Goal: Task Accomplishment & Management: Understand process/instructions

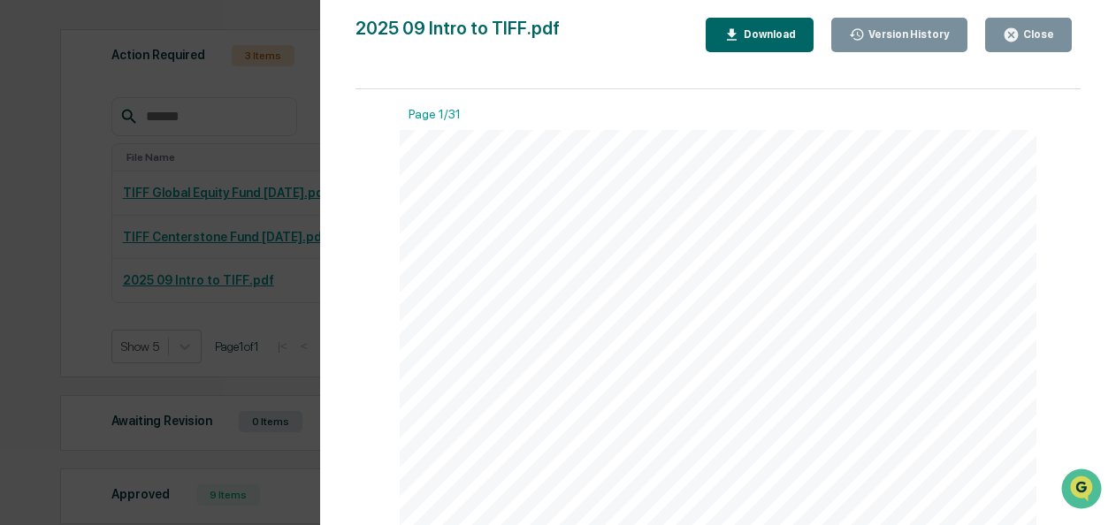
scroll to position [88, 0]
click at [794, 415] on span "prepared without regard to the specific investment objectives, financial situat…" at bounding box center [702, 417] width 593 height 7
click at [59, 238] on div "Version History [DATE] 08:40 PM [PERSON_NAME] 2025 09 Intro to TIFF.pdf Close V…" at bounding box center [558, 262] width 1116 height 525
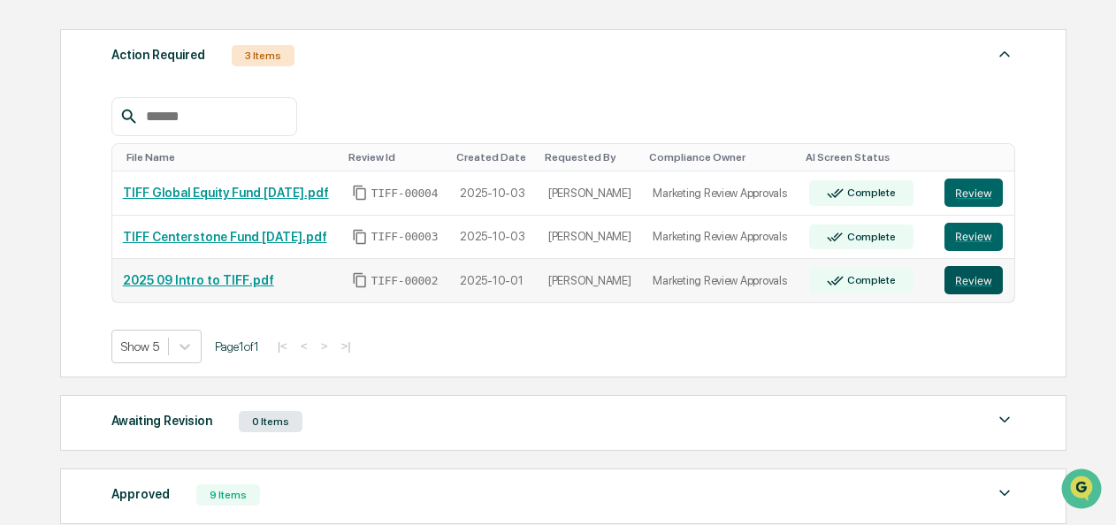
click at [954, 280] on button "Review" at bounding box center [973, 280] width 58 height 28
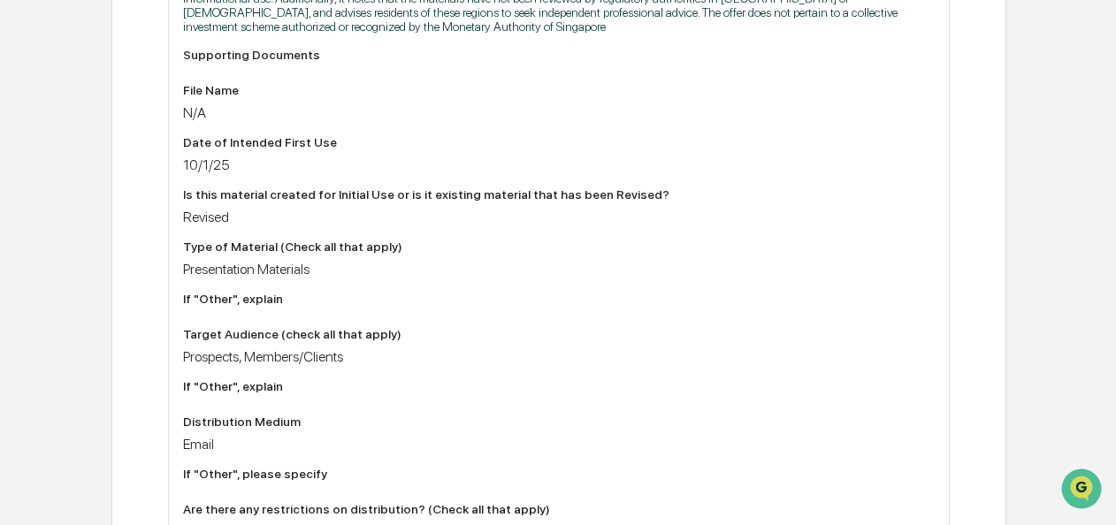
scroll to position [265, 0]
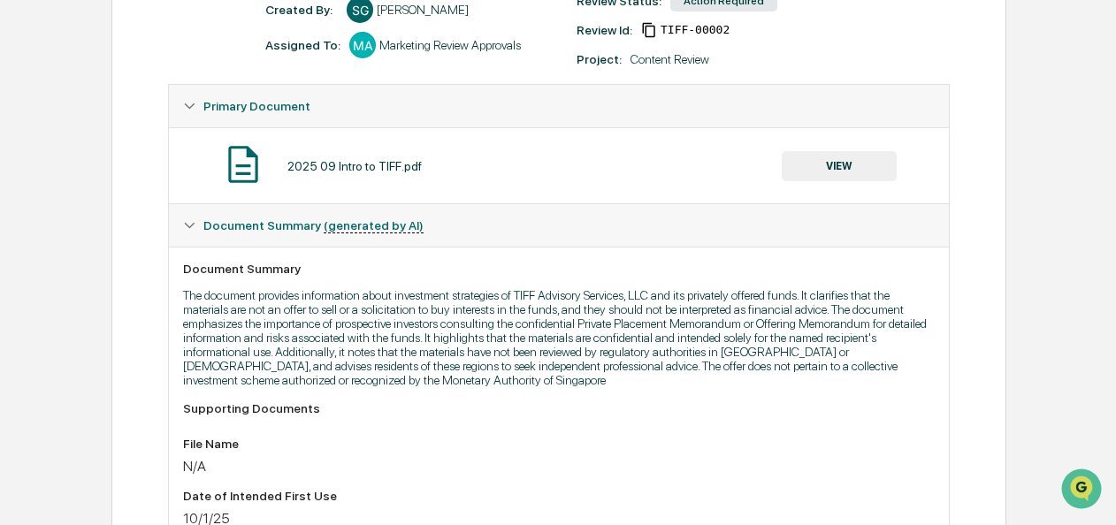
click at [844, 172] on button "VIEW" at bounding box center [839, 166] width 115 height 30
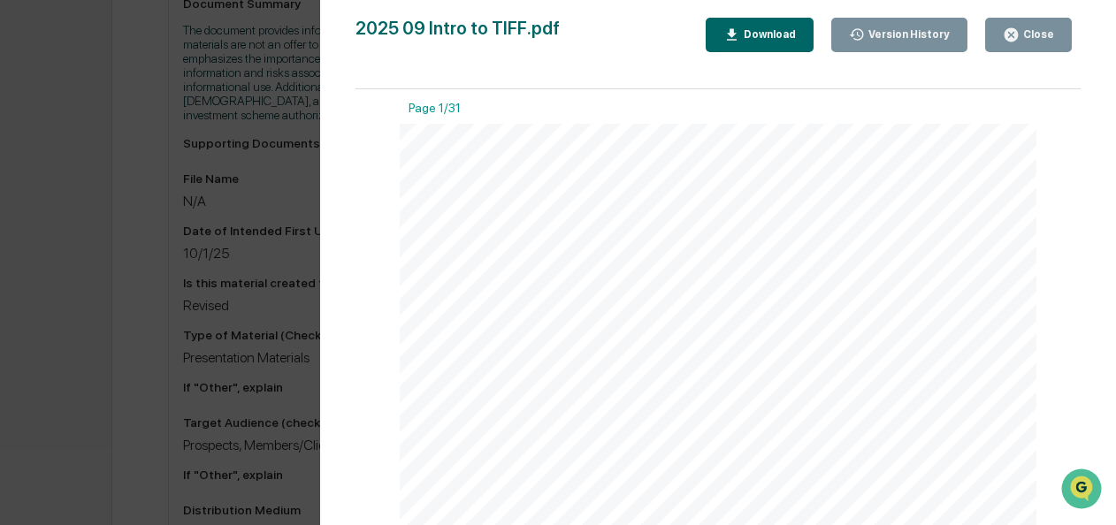
scroll to position [0, 0]
click at [893, 37] on div "Version History" at bounding box center [907, 34] width 85 height 12
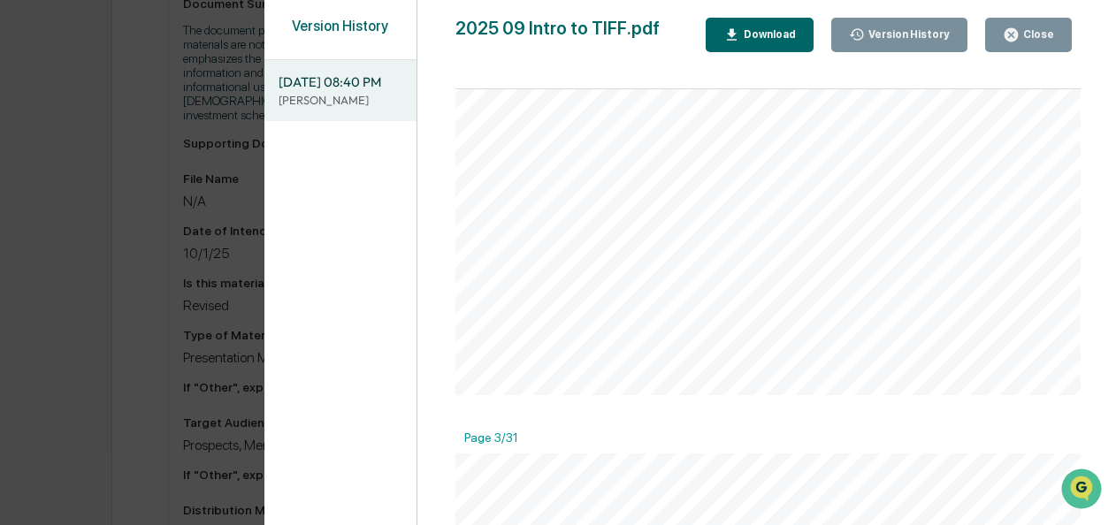
scroll to position [707, 0]
click at [1049, 34] on div "Close" at bounding box center [1036, 34] width 34 height 12
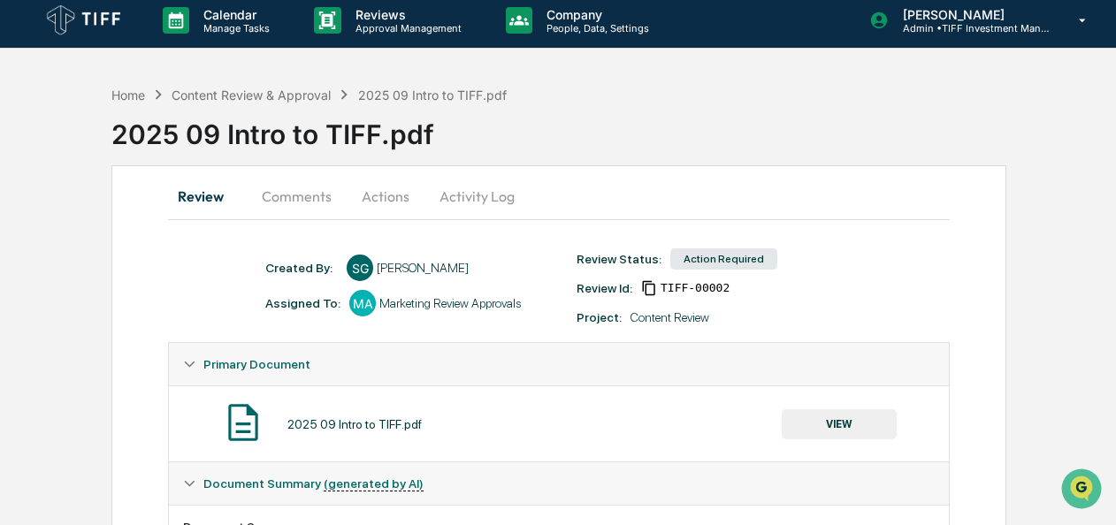
scroll to position [0, 0]
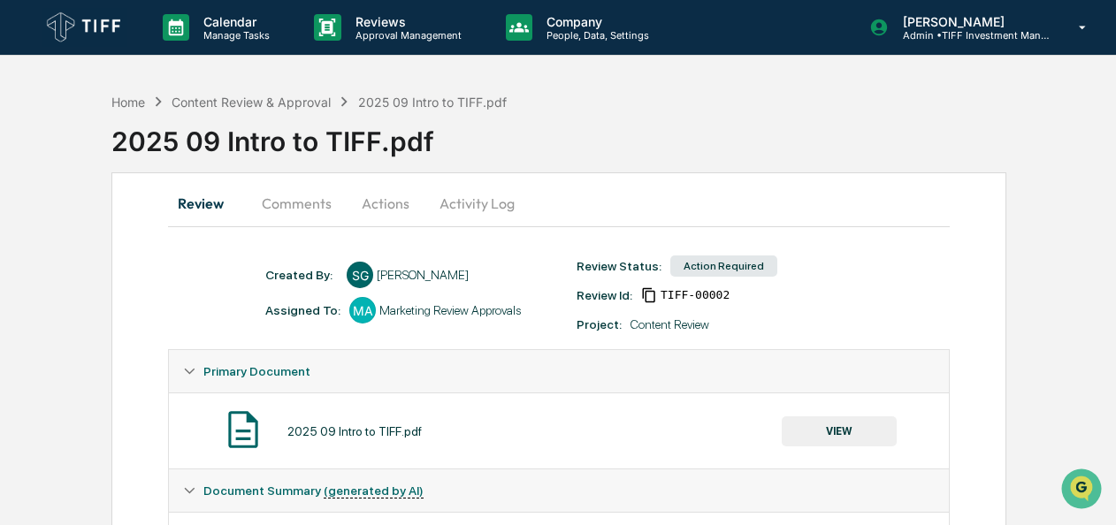
click at [289, 199] on button "Comments" at bounding box center [297, 203] width 98 height 42
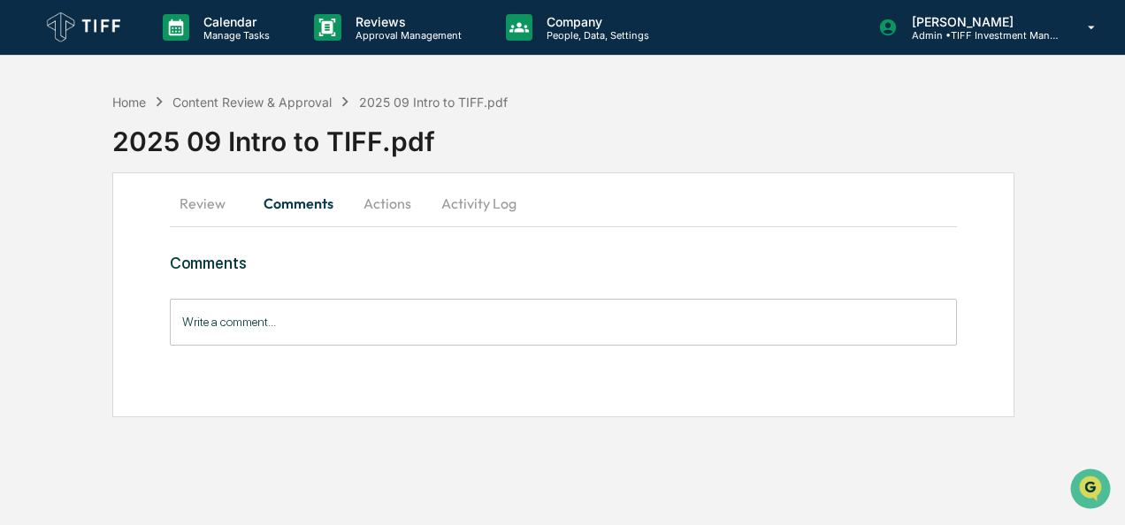
click at [371, 203] on button "Actions" at bounding box center [387, 203] width 80 height 42
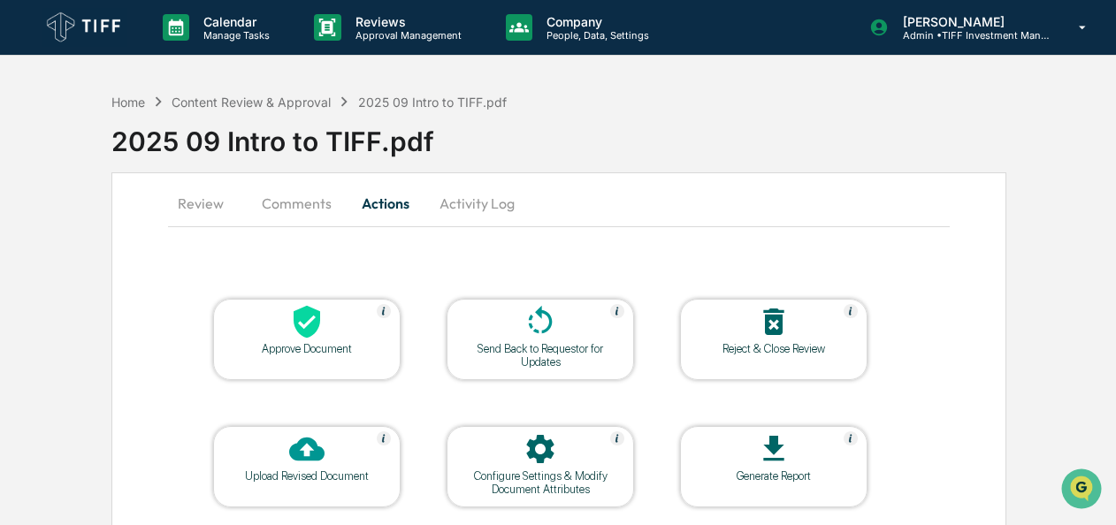
click at [198, 202] on button "Review" at bounding box center [208, 203] width 80 height 42
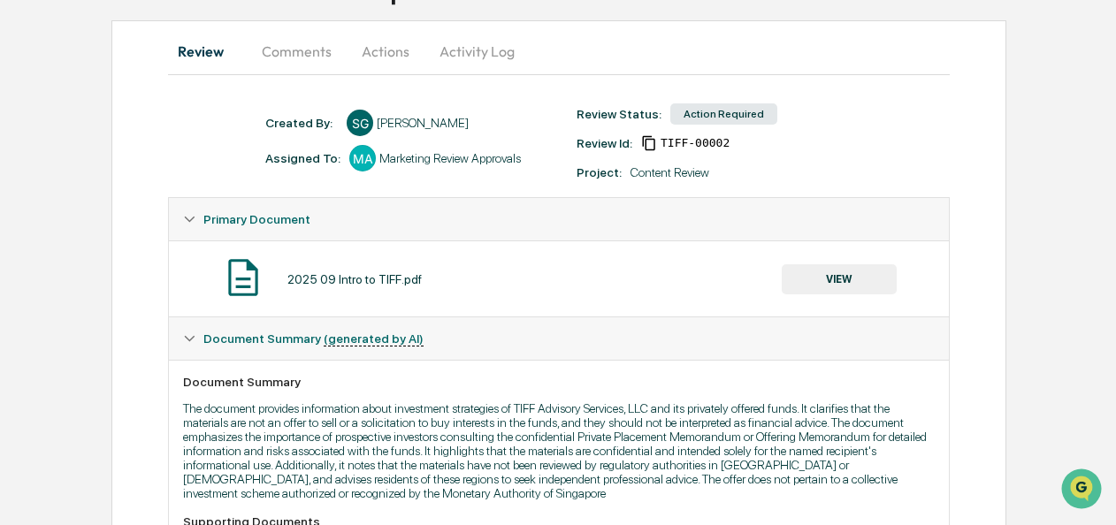
scroll to position [177, 0]
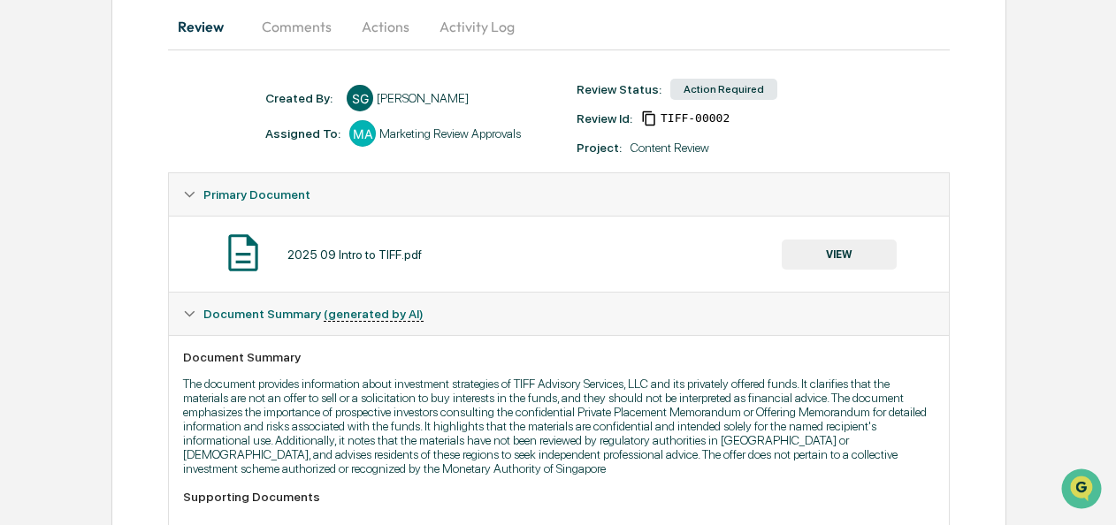
click at [311, 256] on div "2025 09 Intro to TIFF.pdf" at bounding box center [354, 255] width 134 height 14
click at [799, 237] on div "2025 09 Intro to TIFF.pdf VIEW" at bounding box center [558, 254] width 751 height 47
click at [829, 253] on button "VIEW" at bounding box center [839, 255] width 115 height 30
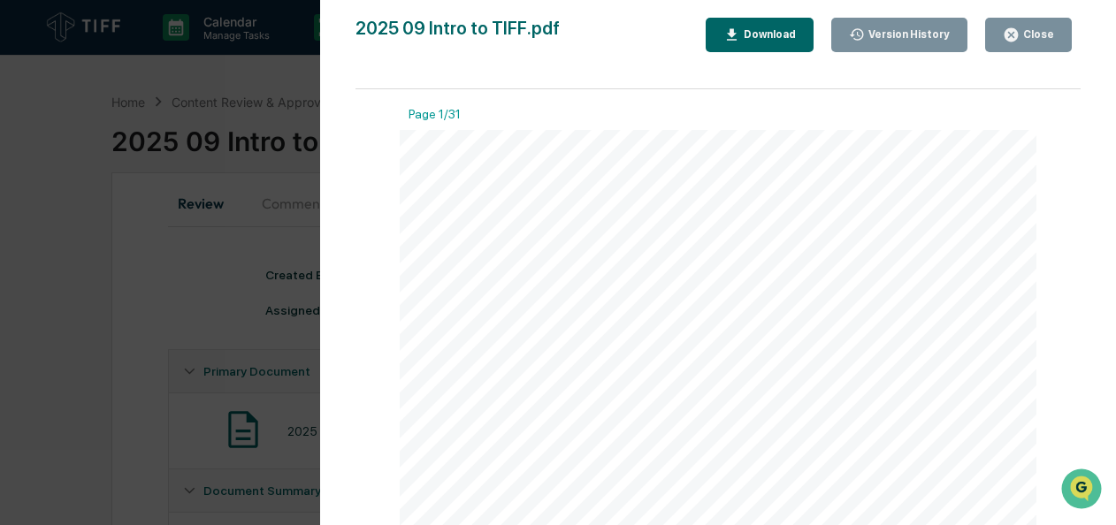
scroll to position [0, 0]
click at [760, 37] on div "Download" at bounding box center [768, 34] width 56 height 12
click at [573, 134] on div "[PHONE_NUMBER] [DOMAIN_NAME] Introduction to TIFF | [DATE] As requested, these …" at bounding box center [718, 368] width 637 height 477
click at [1046, 29] on div "Close" at bounding box center [1036, 34] width 34 height 12
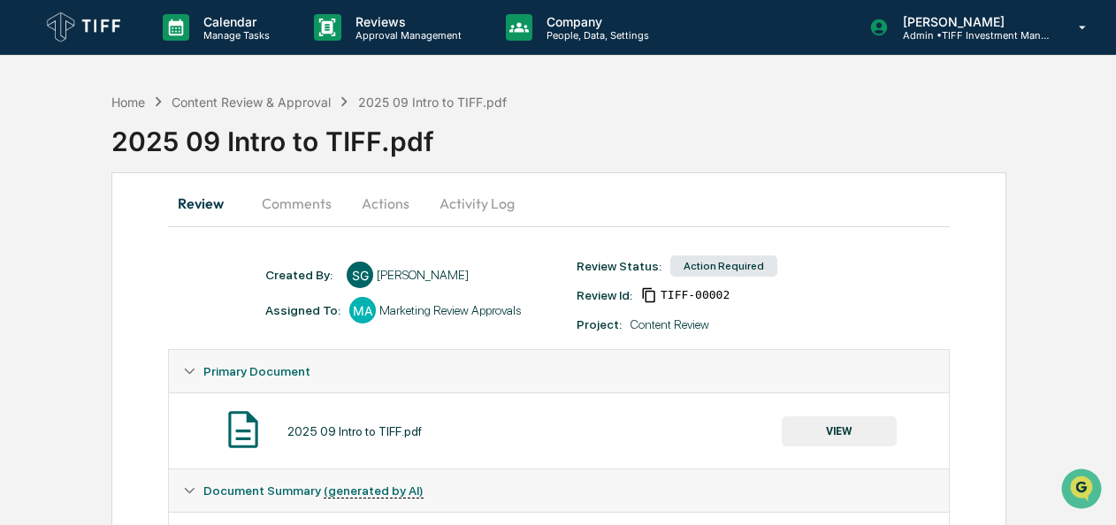
click at [435, 202] on button "Activity Log" at bounding box center [476, 203] width 103 height 42
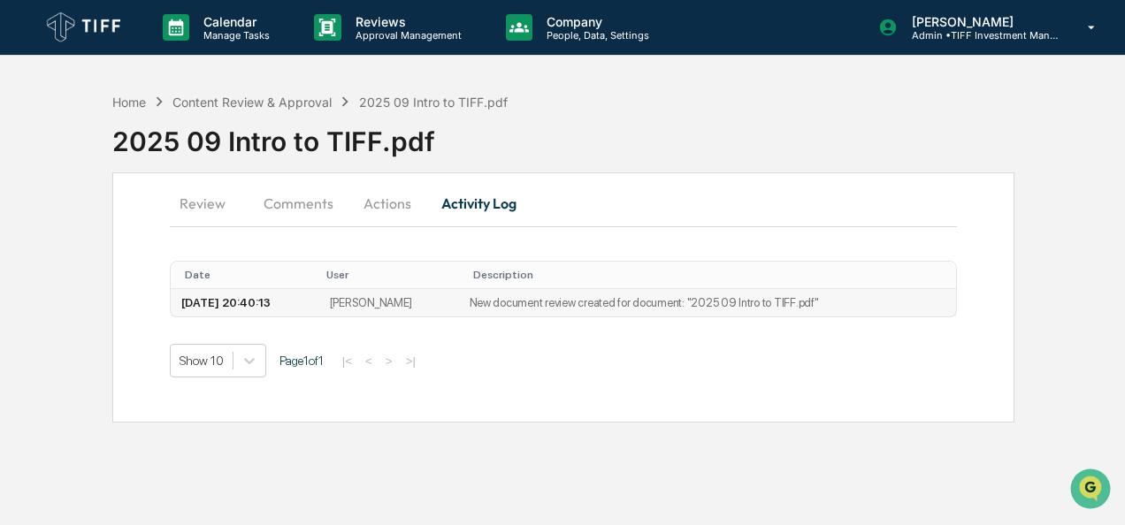
click at [789, 302] on td "New document review created for document: "2025 09 Intro to TIFF.pdf"" at bounding box center [708, 302] width 498 height 27
click at [304, 205] on button "Comments" at bounding box center [298, 203] width 98 height 42
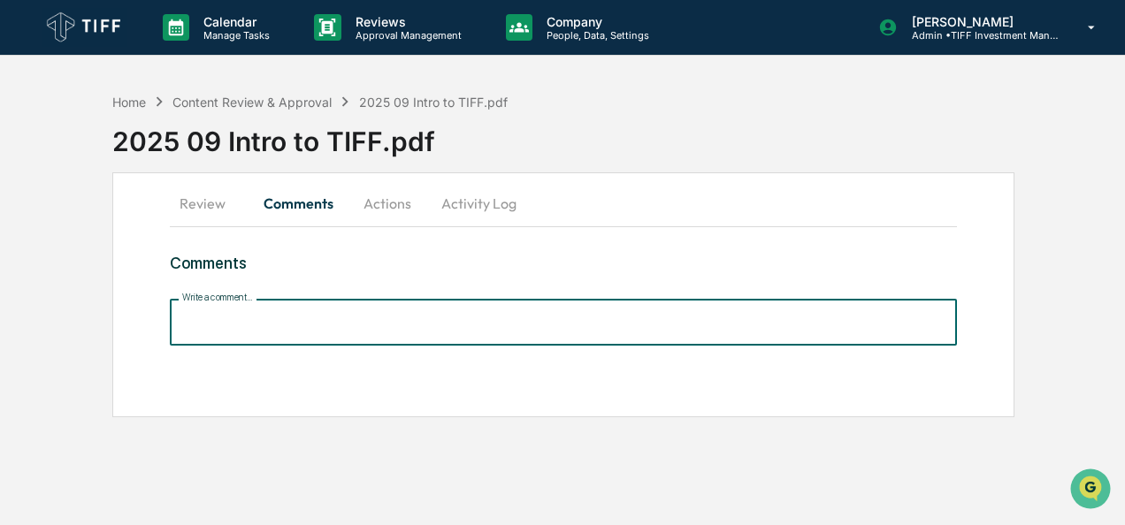
click at [272, 324] on input "Write a comment..." at bounding box center [563, 322] width 787 height 47
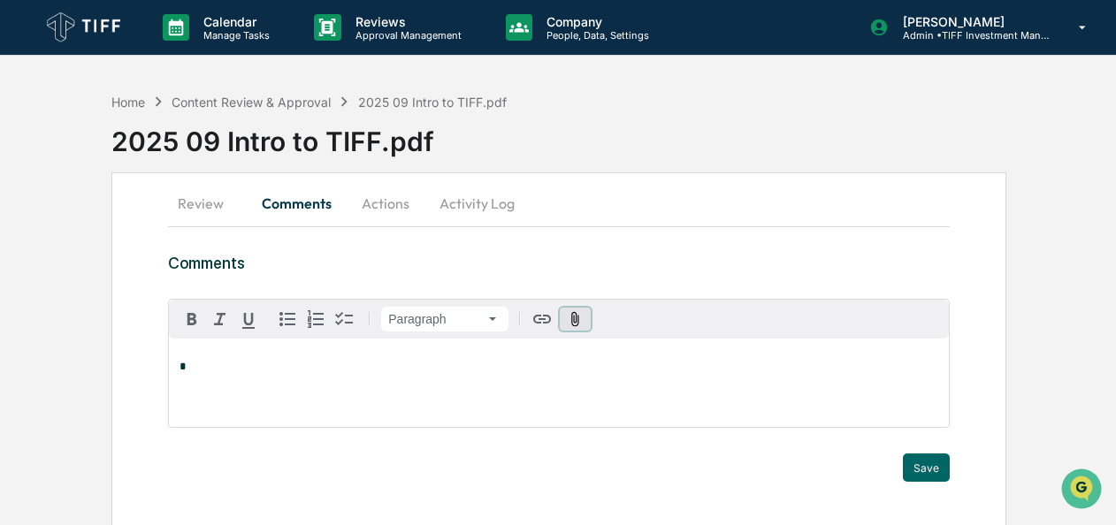
click at [576, 317] on icon "button" at bounding box center [576, 318] width 8 height 15
click at [421, 392] on div "*" at bounding box center [558, 383] width 779 height 88
click at [573, 321] on icon "button" at bounding box center [575, 319] width 17 height 17
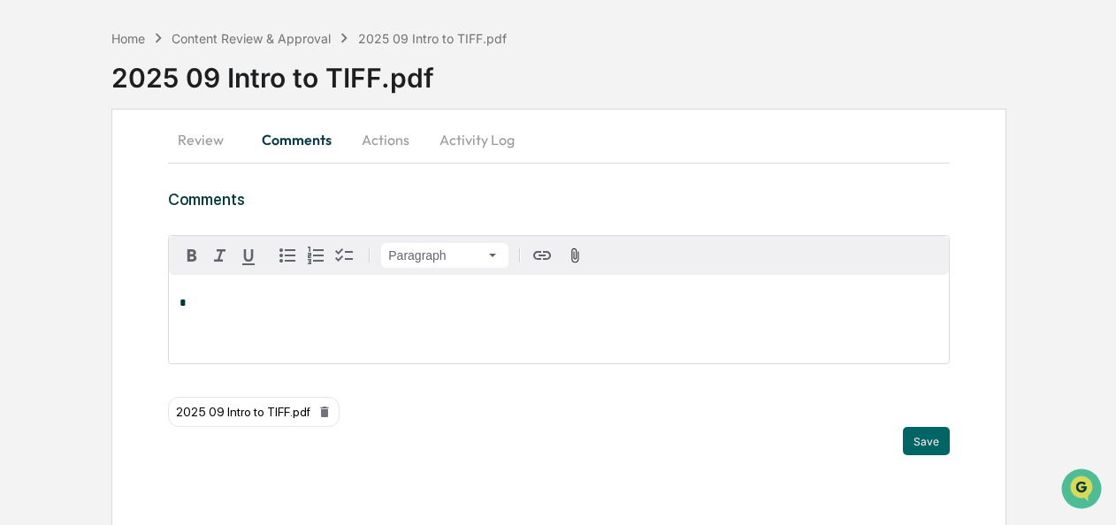
scroll to position [65, 0]
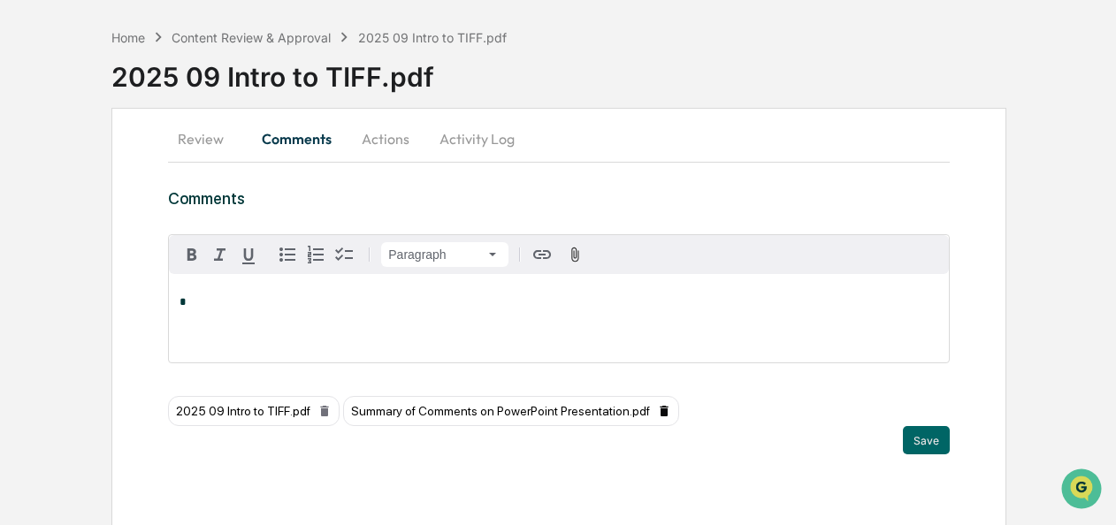
drag, startPoint x: 614, startPoint y: 410, endPoint x: 648, endPoint y: 413, distance: 33.7
click at [657, 416] on icon at bounding box center [664, 411] width 14 height 14
click at [408, 376] on div "Trigger" at bounding box center [558, 380] width 781 height 17
click at [572, 260] on icon "button" at bounding box center [576, 254] width 8 height 15
click at [932, 435] on button "Save" at bounding box center [926, 440] width 47 height 28
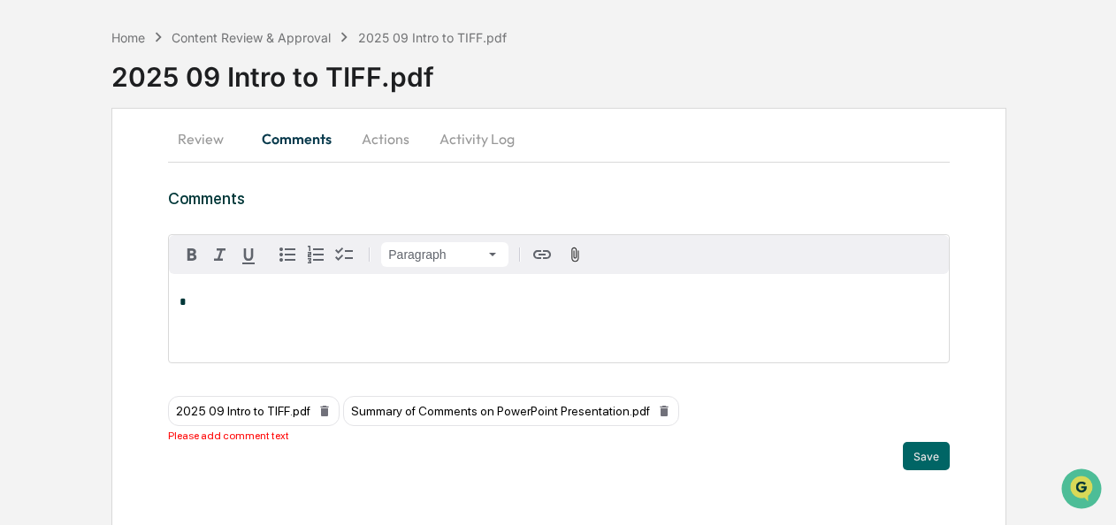
scroll to position [80, 0]
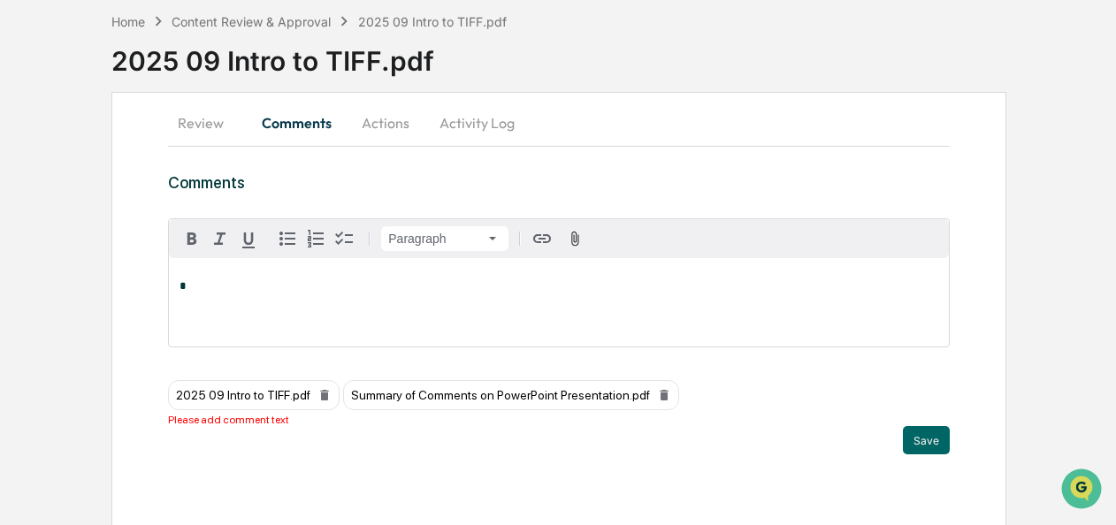
click at [274, 285] on p "*" at bounding box center [558, 286] width 758 height 12
click at [927, 441] on button "Save" at bounding box center [926, 440] width 47 height 28
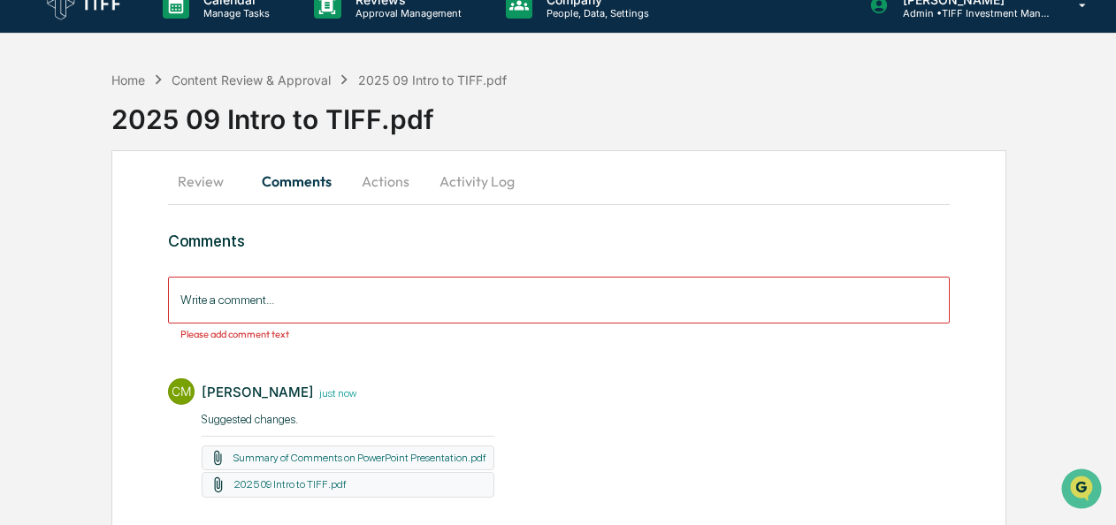
scroll to position [0, 0]
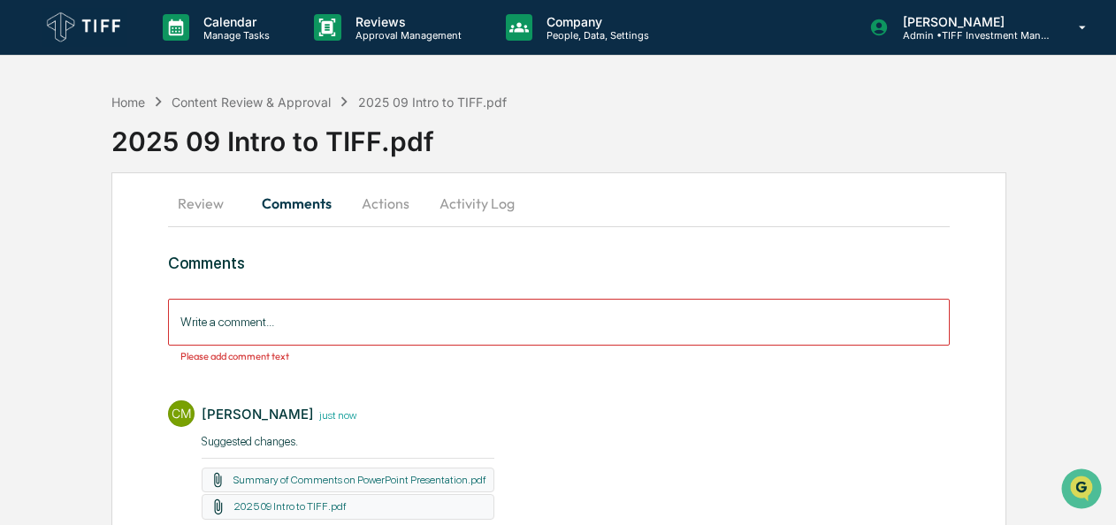
click at [198, 205] on button "Review" at bounding box center [208, 203] width 80 height 42
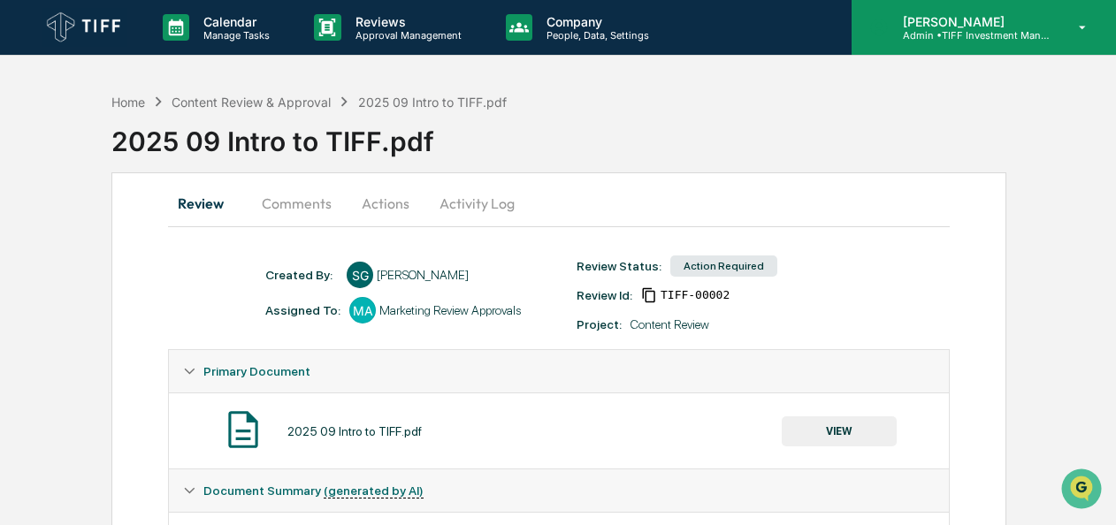
click at [927, 29] on p "Admin • TIFF Investment Management" at bounding box center [971, 35] width 164 height 12
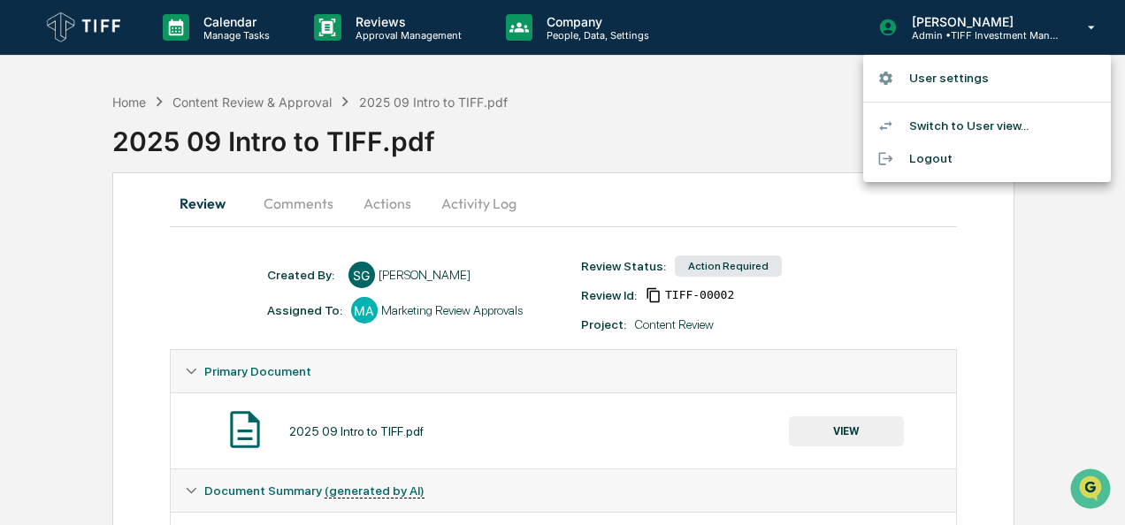
click at [654, 156] on div at bounding box center [562, 262] width 1125 height 525
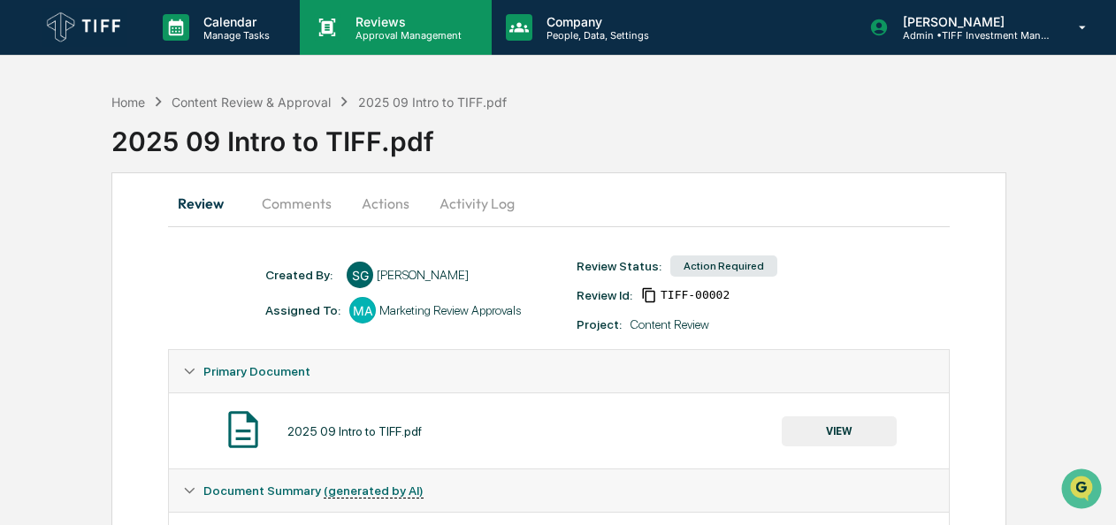
click at [412, 32] on p "Approval Management" at bounding box center [405, 35] width 129 height 12
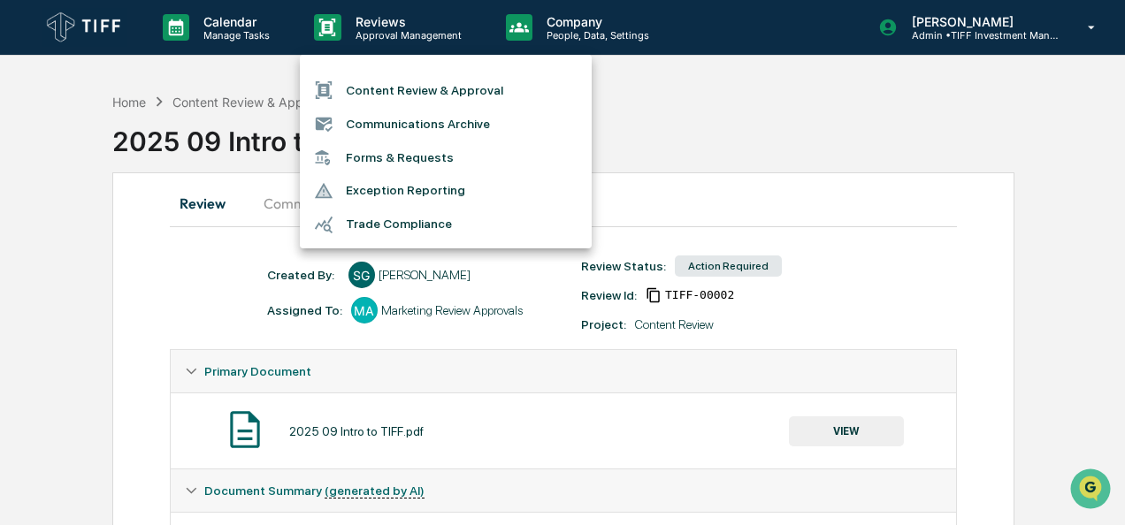
click at [437, 81] on li "Content Review & Approval" at bounding box center [446, 90] width 292 height 34
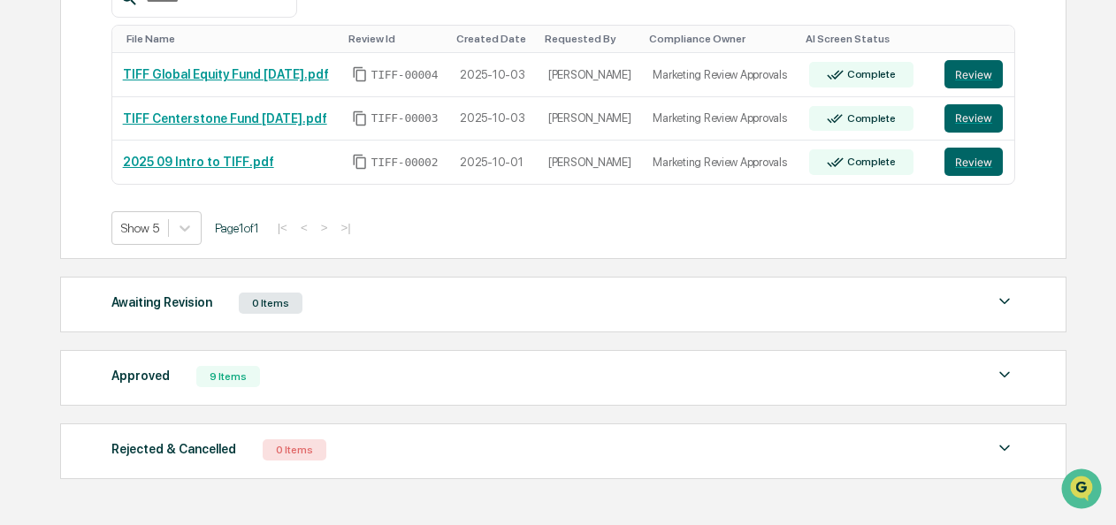
scroll to position [355, 0]
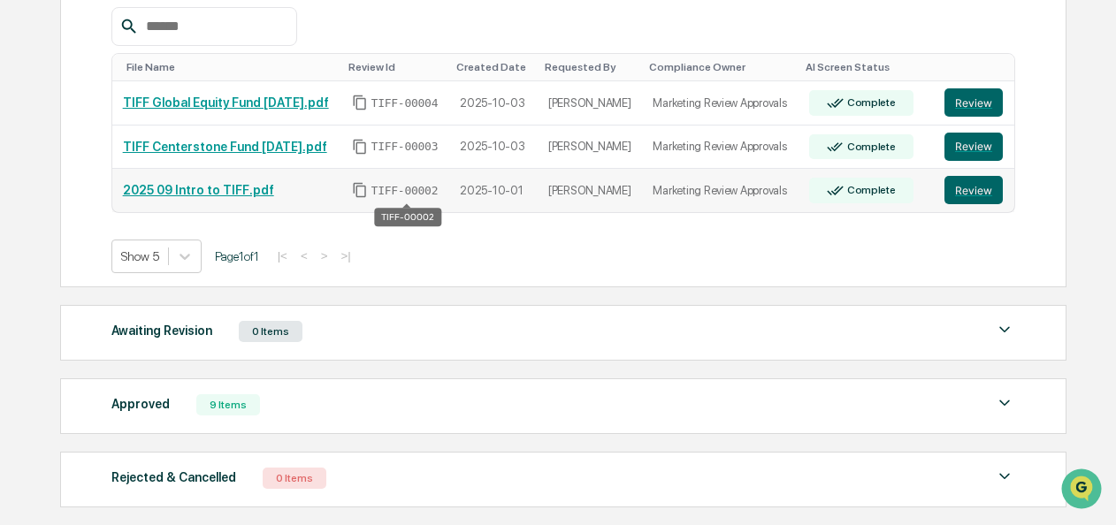
click at [382, 184] on span "TIFF-00002" at bounding box center [404, 191] width 67 height 14
click at [207, 186] on link "2025 09 Intro to TIFF.pdf" at bounding box center [198, 190] width 151 height 14
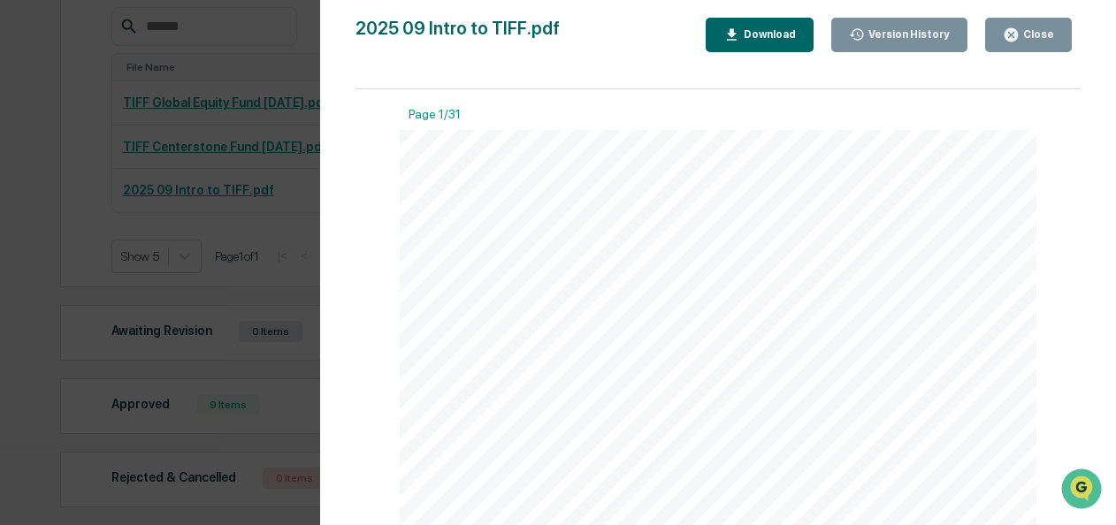
scroll to position [0, 0]
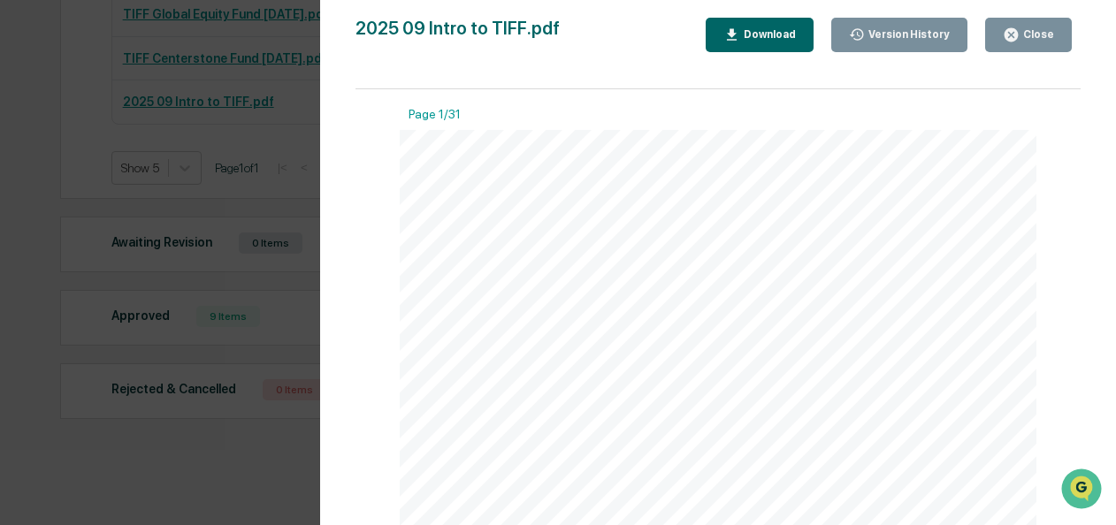
click at [30, 127] on div "Version History [DATE] 08:40 PM [PERSON_NAME] 2025 09 Intro to TIFF.pdf Close V…" at bounding box center [558, 262] width 1116 height 525
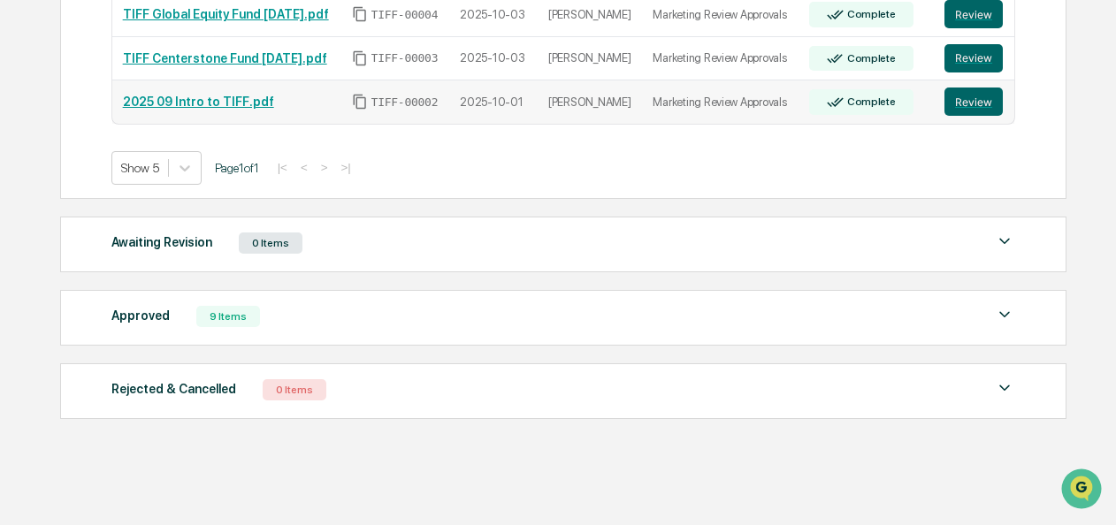
click at [191, 103] on link "2025 09 Intro to TIFF.pdf" at bounding box center [198, 102] width 151 height 14
